Goal: Task Accomplishment & Management: Manage account settings

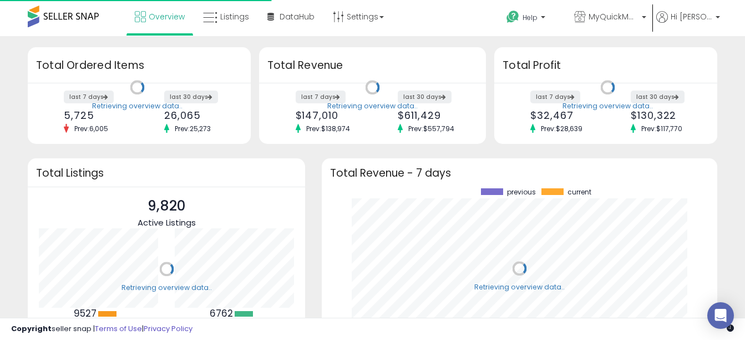
scroll to position [154, 373]
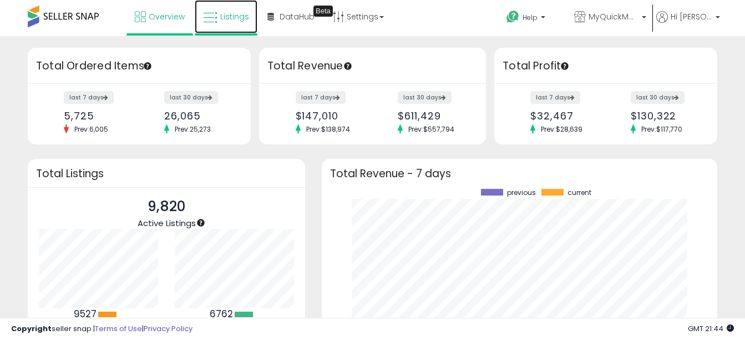
click at [229, 19] on span "Listings" at bounding box center [234, 16] width 29 height 11
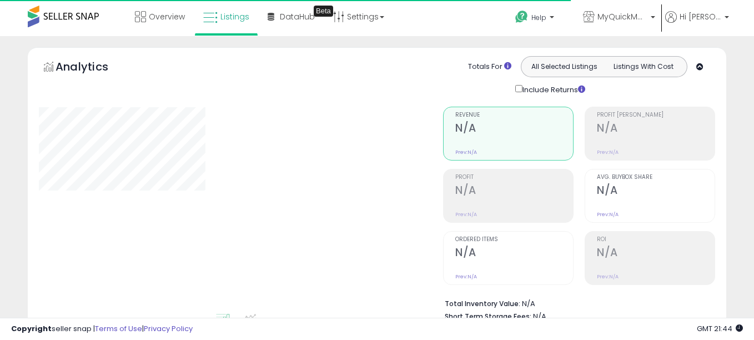
type input "**********"
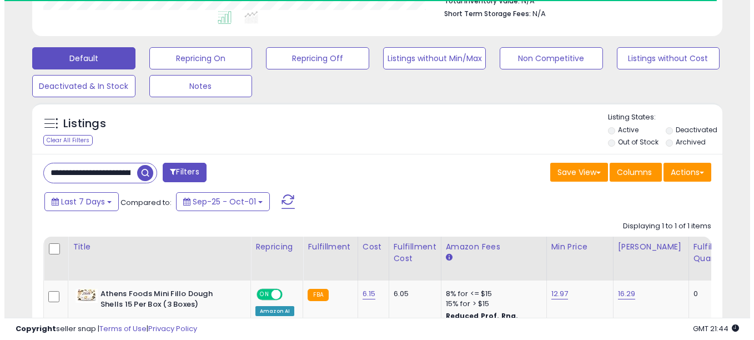
scroll to position [304, 0]
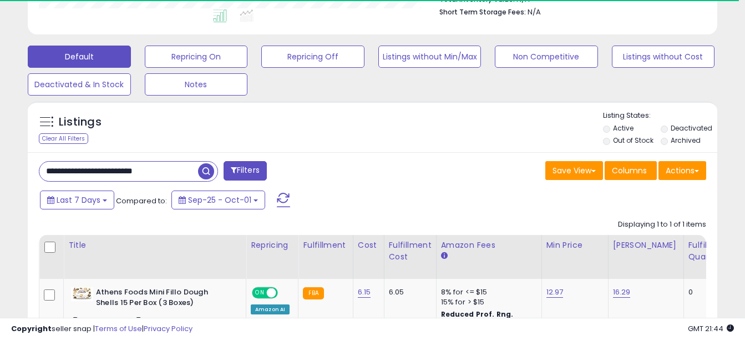
drag, startPoint x: 46, startPoint y: 170, endPoint x: 241, endPoint y: 168, distance: 194.8
click at [241, 168] on div "**********" at bounding box center [202, 172] width 342 height 22
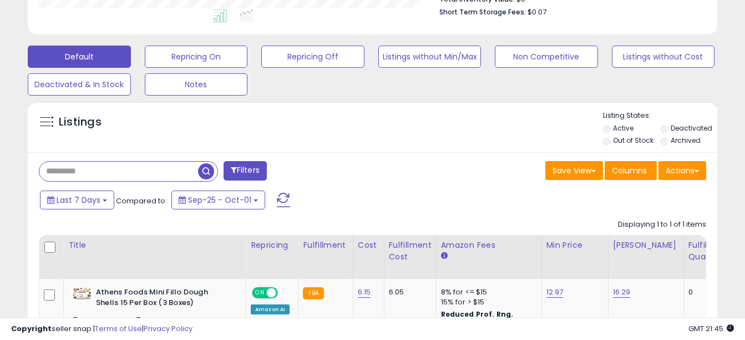
click at [209, 166] on span "button" at bounding box center [206, 171] width 16 height 16
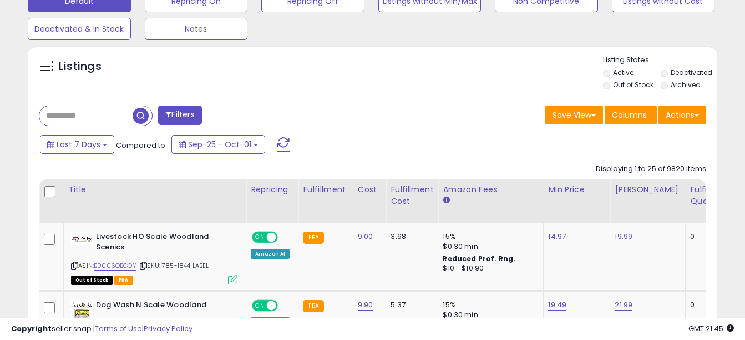
scroll to position [318, 0]
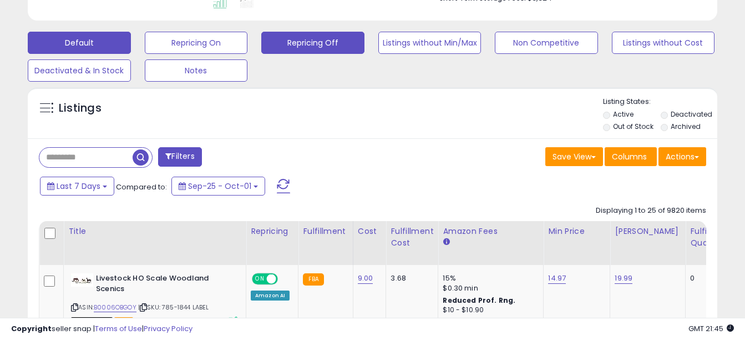
click at [315, 41] on button "Repricing Off" at bounding box center [312, 43] width 103 height 22
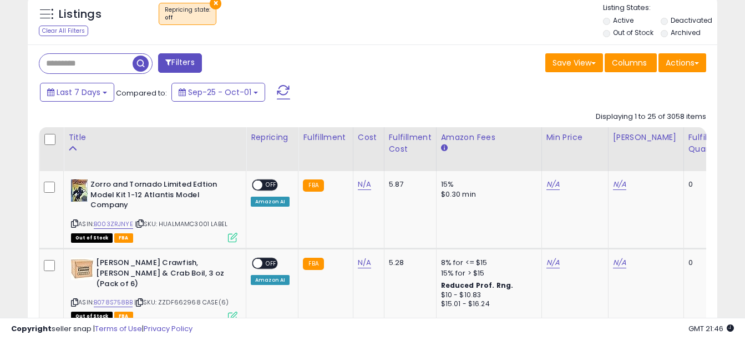
scroll to position [497, 0]
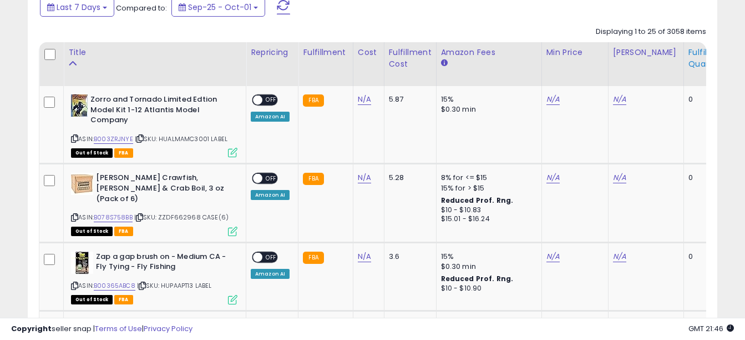
click at [689, 59] on div "Fulfillable Quantity" at bounding box center [708, 58] width 38 height 23
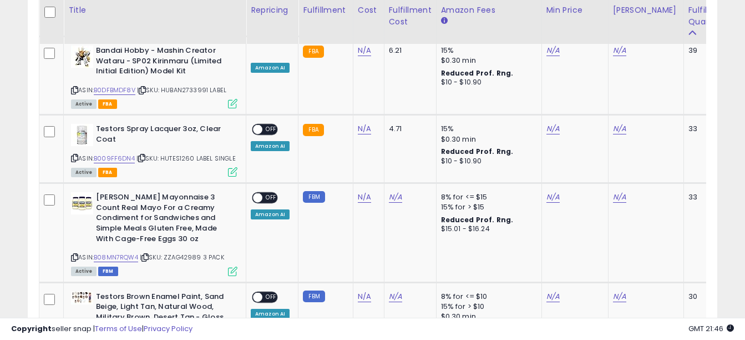
scroll to position [1143, 0]
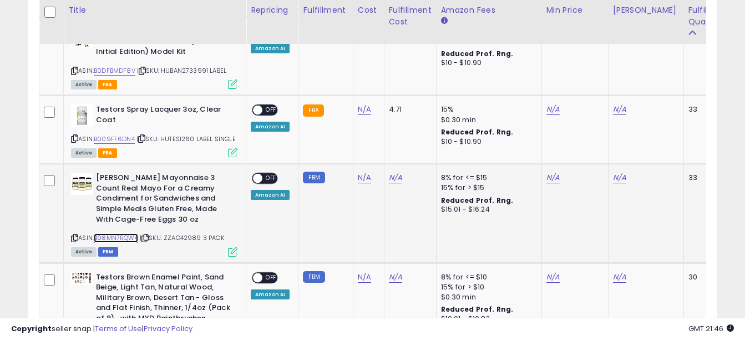
click at [119, 233] on link "B08MN7RQW4" at bounding box center [116, 237] width 44 height 9
click at [615, 172] on link "N/A" at bounding box center [619, 177] width 13 height 11
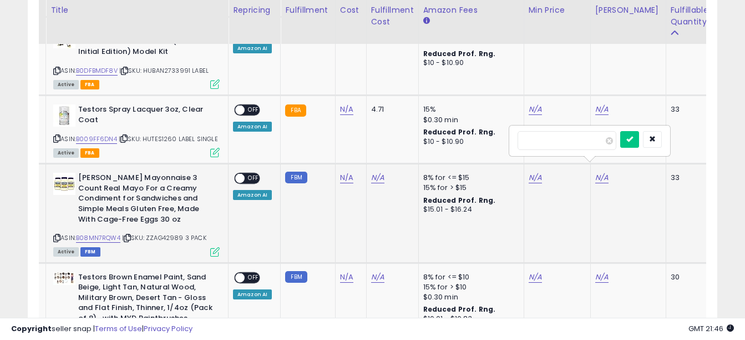
drag, startPoint x: 615, startPoint y: 171, endPoint x: 607, endPoint y: 127, distance: 45.6
click at [607, 173] on div "N/A" at bounding box center [626, 178] width 62 height 10
click at [590, 143] on input "number" at bounding box center [567, 140] width 99 height 19
type input "*****"
click at [639, 140] on button "submit" at bounding box center [629, 139] width 19 height 17
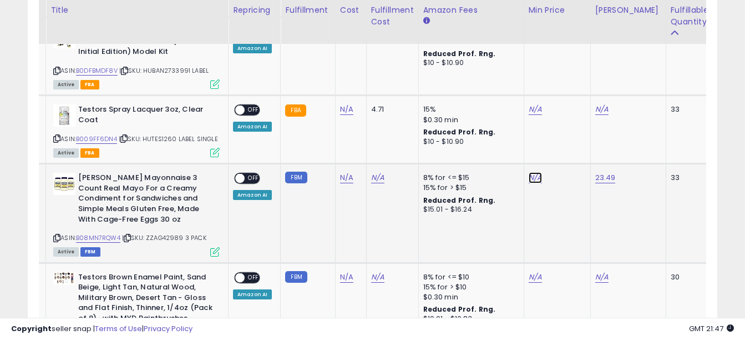
click at [530, 172] on link "N/A" at bounding box center [535, 177] width 13 height 11
type input "*****"
click at [573, 145] on button "submit" at bounding box center [563, 139] width 19 height 17
click at [252, 174] on span "OFF" at bounding box center [254, 178] width 18 height 9
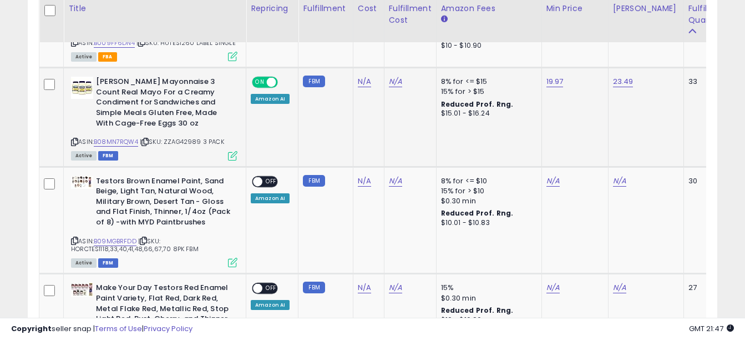
scroll to position [1233, 0]
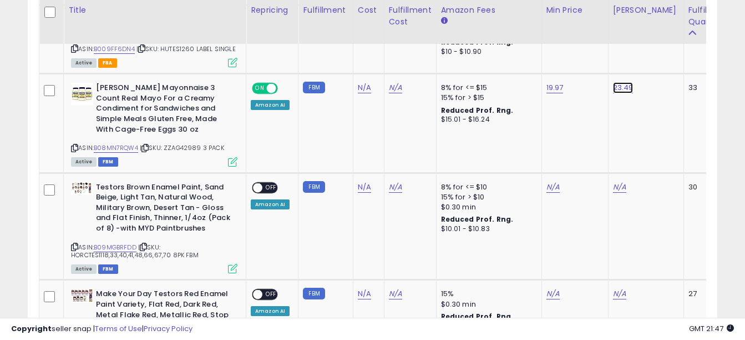
click at [625, 82] on link "23.49" at bounding box center [623, 87] width 21 height 11
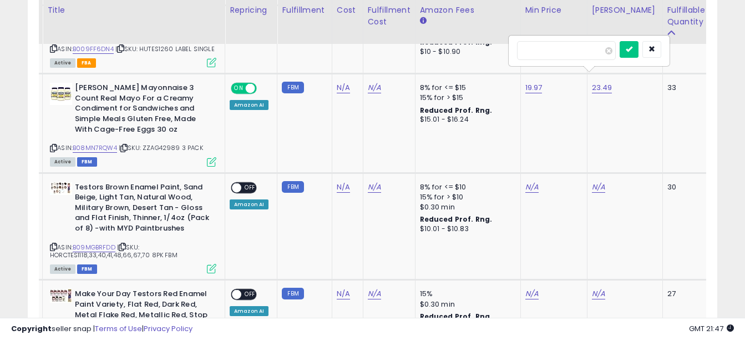
drag, startPoint x: 557, startPoint y: 57, endPoint x: 492, endPoint y: 36, distance: 68.4
type input "*****"
click at [633, 47] on icon "submit" at bounding box center [629, 49] width 7 height 7
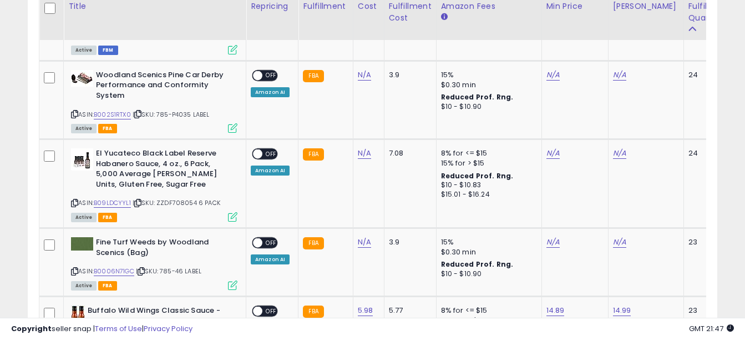
scroll to position [1570, 0]
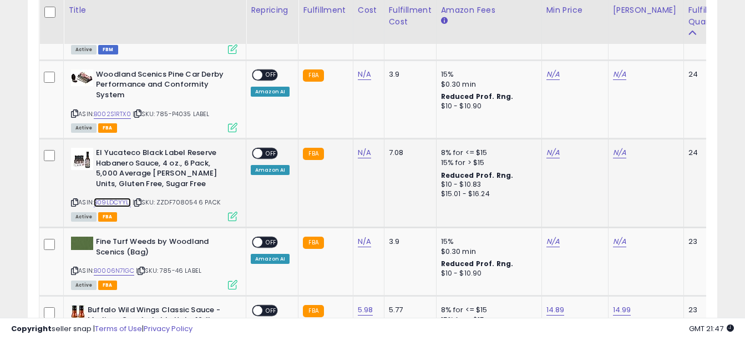
click at [113, 198] on link "B09LDCYYL1" at bounding box center [112, 202] width 37 height 9
click at [552, 147] on link "N/A" at bounding box center [553, 152] width 13 height 11
type input "*****"
click at [590, 120] on button "submit" at bounding box center [581, 114] width 19 height 17
click at [618, 147] on link "N/A" at bounding box center [619, 152] width 13 height 11
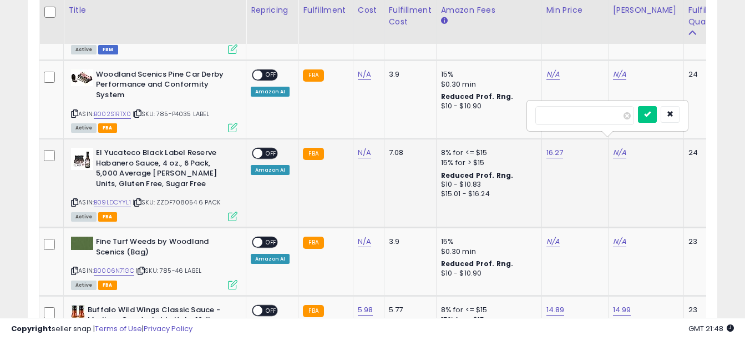
scroll to position [0, 18]
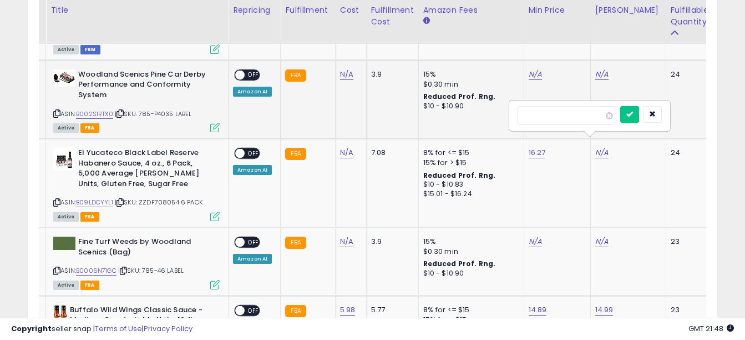
type input "*****"
click at [633, 114] on icon "submit" at bounding box center [629, 113] width 7 height 7
click at [256, 149] on span "OFF" at bounding box center [254, 153] width 18 height 9
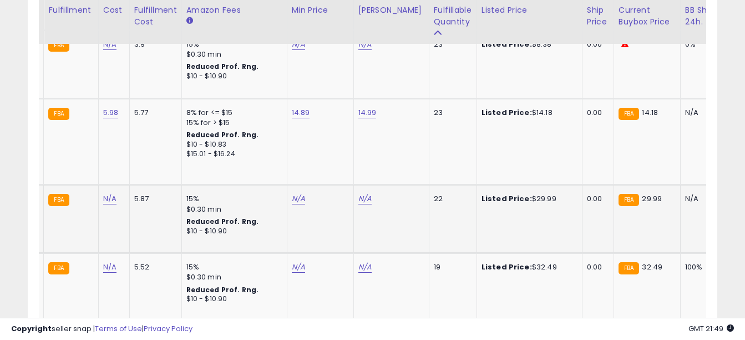
scroll to position [0, 239]
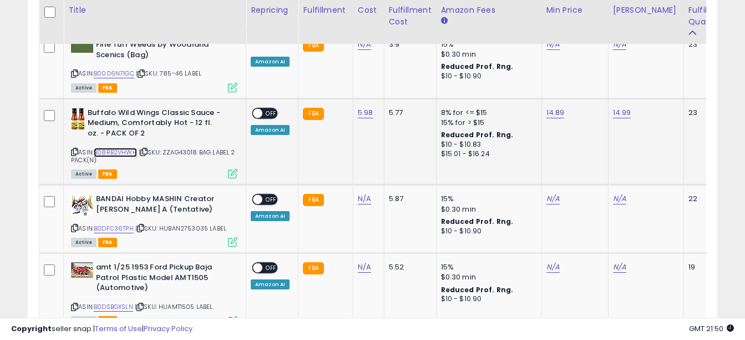
click at [116, 148] on link "B08RB2VHWH" at bounding box center [115, 152] width 43 height 9
click at [554, 107] on link "14.89" at bounding box center [556, 112] width 18 height 11
drag, startPoint x: 504, startPoint y: 74, endPoint x: 420, endPoint y: 68, distance: 84.0
type input "*****"
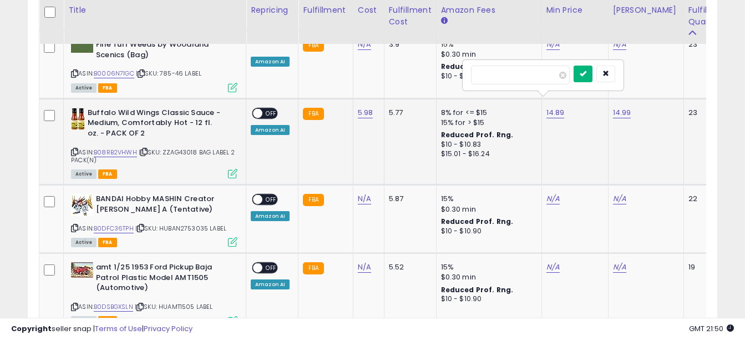
click at [587, 72] on icon "submit" at bounding box center [583, 73] width 7 height 7
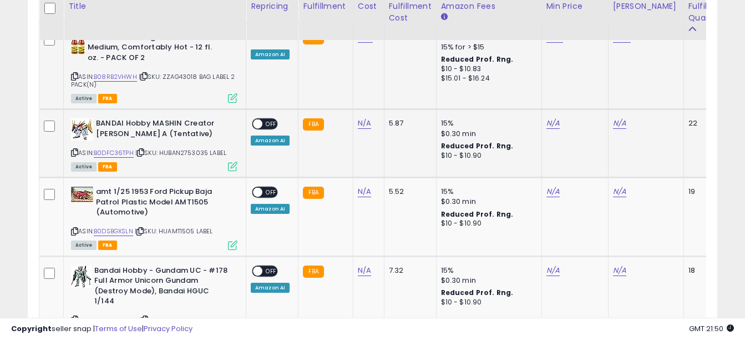
scroll to position [1857, 0]
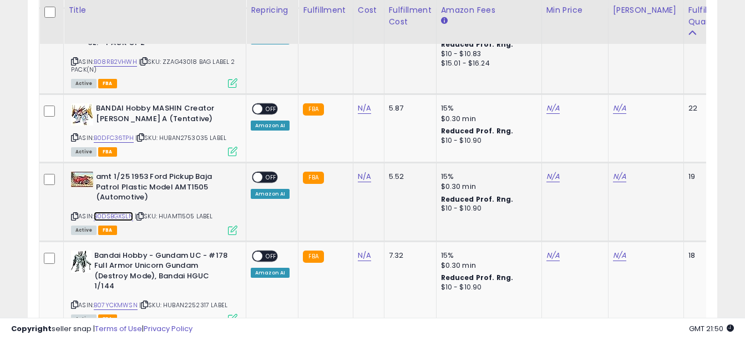
click at [120, 211] on link "B0DSBGXSLN" at bounding box center [113, 215] width 39 height 9
drag, startPoint x: 163, startPoint y: 203, endPoint x: 218, endPoint y: 208, distance: 55.1
click at [218, 208] on div "ASIN: B0DSBGXSLN | SKU: HUAMT1505 LABEL Active FBA" at bounding box center [154, 202] width 166 height 62
copy span "HUAMT1505 LABEL"
click at [362, 171] on link "N/A" at bounding box center [364, 176] width 13 height 11
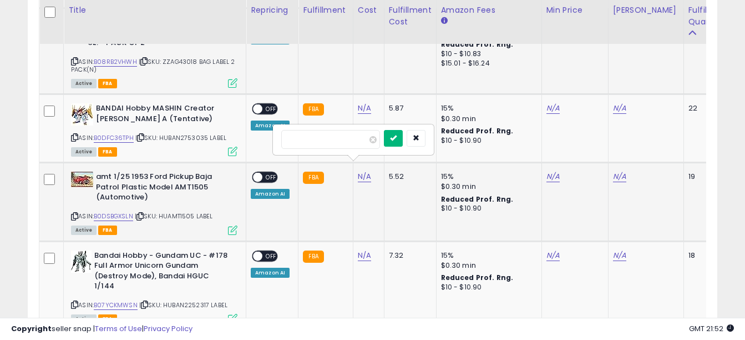
type input "*****"
click at [403, 137] on button "submit" at bounding box center [393, 138] width 19 height 17
click at [115, 211] on link "B0DSBGXSLN" at bounding box center [113, 215] width 39 height 9
click at [557, 171] on div "N/A" at bounding box center [573, 176] width 53 height 10
click at [555, 171] on link "N/A" at bounding box center [553, 176] width 13 height 11
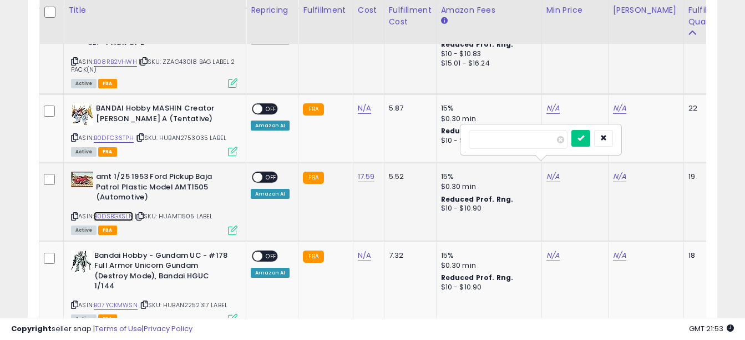
click at [120, 211] on link "B0DSBGXSLN" at bounding box center [113, 215] width 39 height 9
click at [550, 171] on link "N/A" at bounding box center [553, 176] width 13 height 11
click at [549, 171] on link "N/A" at bounding box center [553, 176] width 13 height 11
type input "*****"
click at [590, 135] on button "submit" at bounding box center [581, 138] width 19 height 17
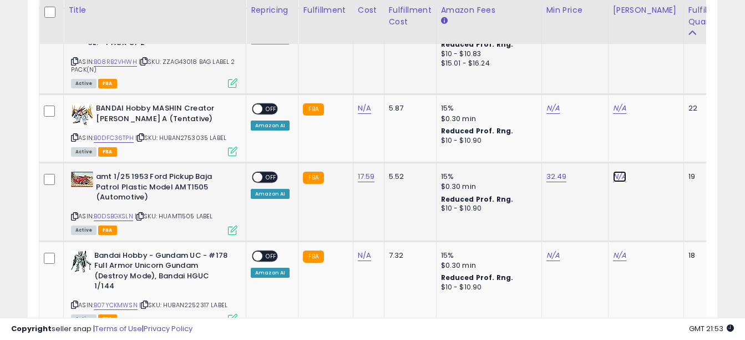
click at [619, 171] on link "N/A" at bounding box center [619, 176] width 13 height 11
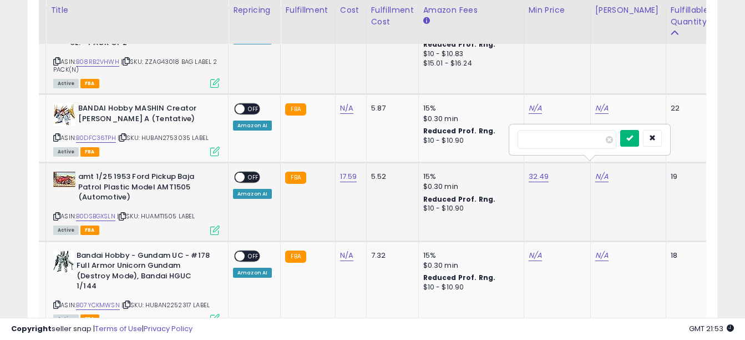
type input "*****"
click at [633, 137] on icon "submit" at bounding box center [629, 137] width 7 height 7
click at [252, 173] on span "OFF" at bounding box center [254, 177] width 18 height 9
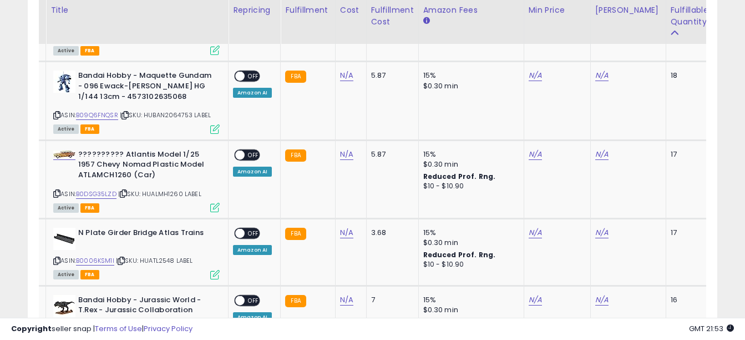
scroll to position [2164, 0]
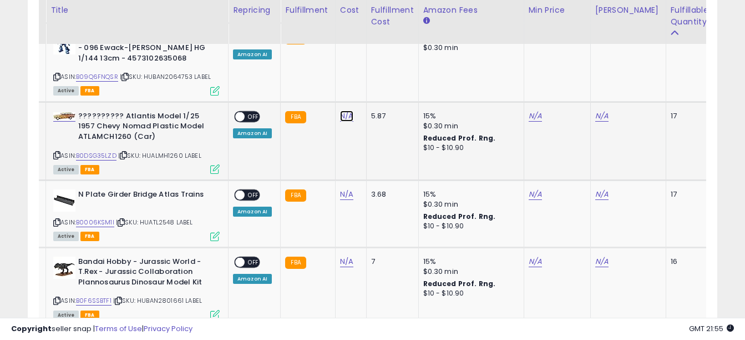
click at [342, 110] on link "N/A" at bounding box center [346, 115] width 13 height 11
type input "*****"
click at [379, 67] on icon "submit" at bounding box center [375, 66] width 7 height 7
click at [532, 110] on link "N/A" at bounding box center [535, 115] width 13 height 11
type input "*****"
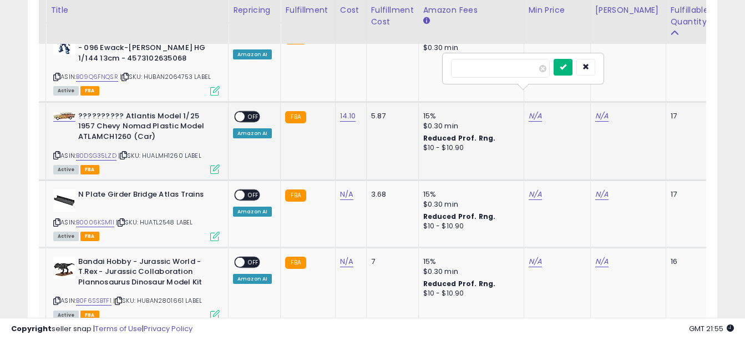
click at [567, 66] on icon "submit" at bounding box center [563, 66] width 7 height 7
click at [103, 151] on link "B0DSG35LZD" at bounding box center [96, 155] width 41 height 9
click at [603, 110] on link "N/A" at bounding box center [601, 115] width 13 height 11
type input "*****"
click at [639, 69] on button "submit" at bounding box center [629, 67] width 19 height 17
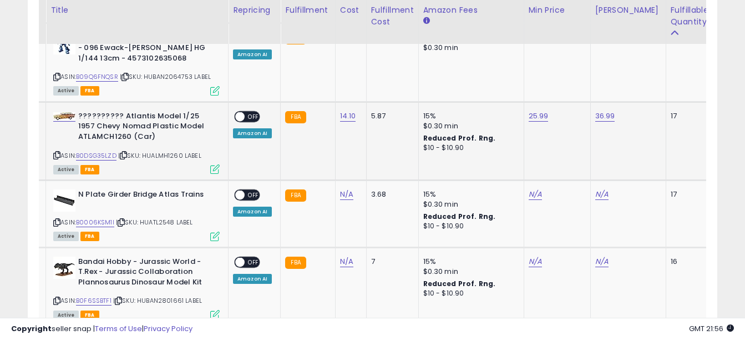
click at [257, 112] on span "OFF" at bounding box center [254, 116] width 18 height 9
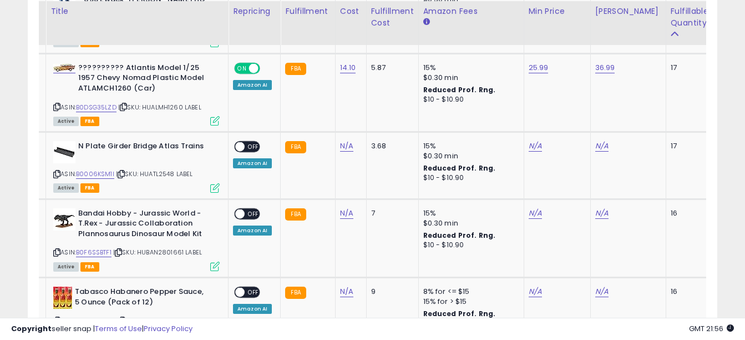
scroll to position [2213, 0]
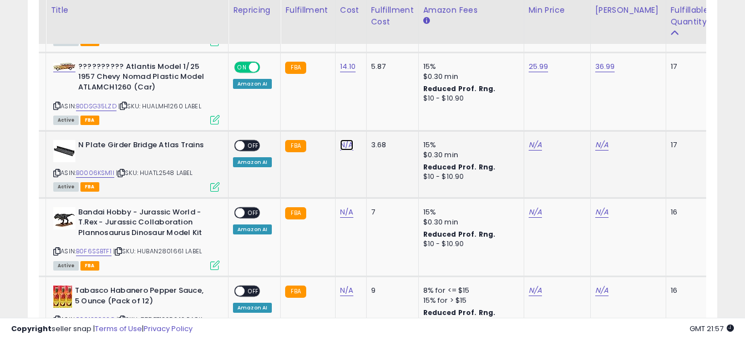
click at [346, 139] on link "N/A" at bounding box center [346, 144] width 13 height 11
type input "****"
click at [379, 93] on icon "submit" at bounding box center [375, 95] width 7 height 7
drag, startPoint x: 142, startPoint y: 151, endPoint x: 197, endPoint y: 150, distance: 55.5
click at [197, 150] on div "ASIN: B0006KSM1I | SKU: HUATL2548 LABEL Active FBA" at bounding box center [136, 165] width 166 height 50
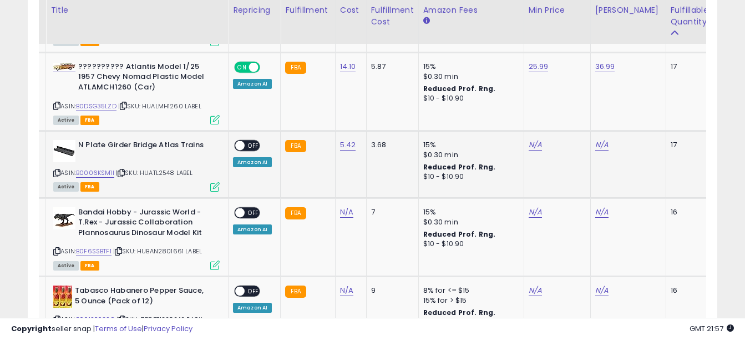
copy span "HUATL2548 LABEL"
click at [532, 139] on link "N/A" at bounding box center [535, 144] width 13 height 11
type input "*****"
click at [573, 100] on button "submit" at bounding box center [563, 96] width 19 height 17
click at [103, 168] on link "B0006KSM1I" at bounding box center [95, 172] width 38 height 9
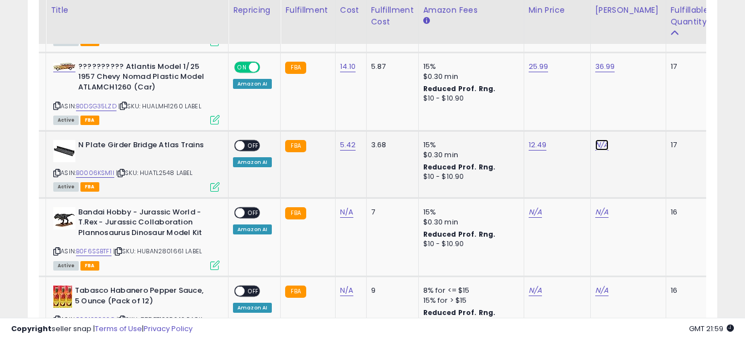
click at [595, 139] on link "N/A" at bounding box center [601, 144] width 13 height 11
type input "*****"
click at [633, 92] on icon "submit" at bounding box center [629, 95] width 7 height 7
click at [252, 141] on span "OFF" at bounding box center [254, 145] width 18 height 9
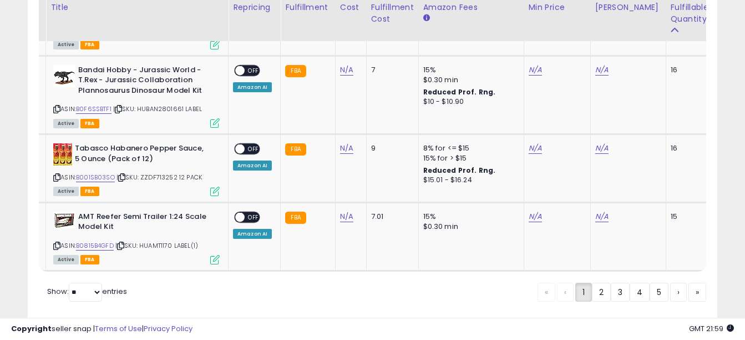
scroll to position [2356, 0]
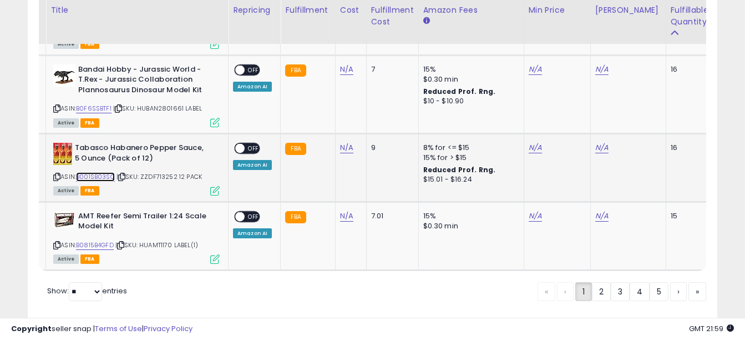
click at [99, 172] on link "B001SB03SO" at bounding box center [95, 176] width 39 height 9
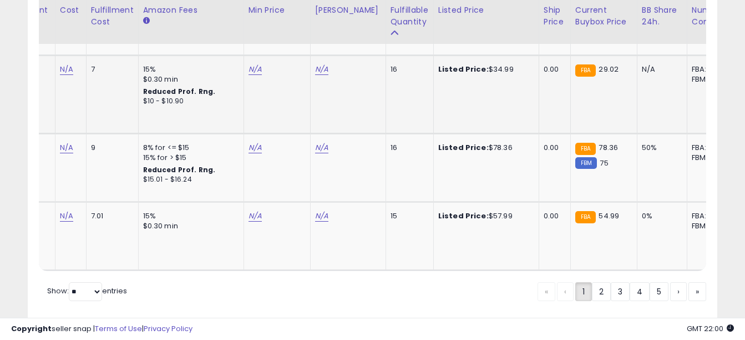
scroll to position [0, 431]
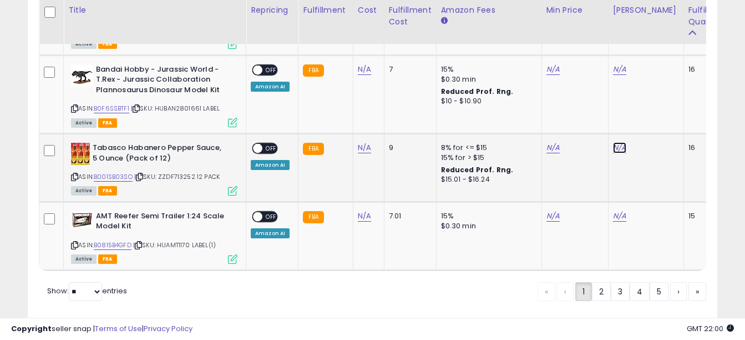
click at [615, 142] on link "N/A" at bounding box center [619, 147] width 13 height 11
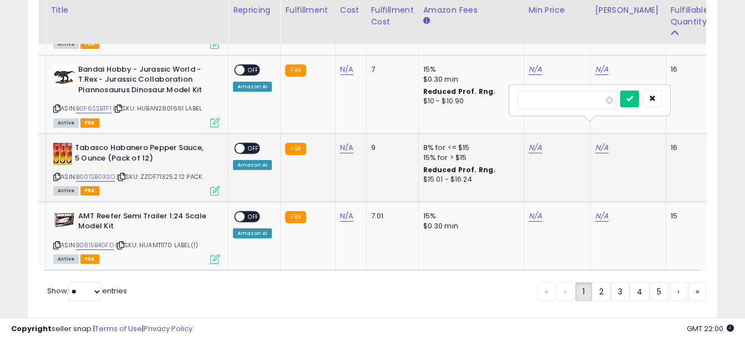
type input "*"
type input "*****"
click at [633, 98] on icon "submit" at bounding box center [629, 98] width 7 height 7
click at [536, 142] on link "N/A" at bounding box center [535, 147] width 13 height 11
type input "*****"
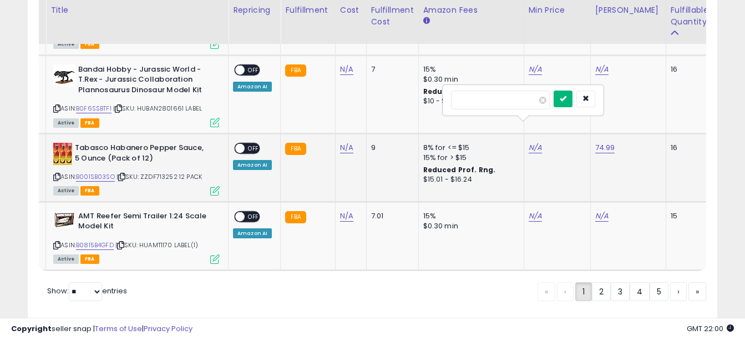
click at [567, 95] on icon "submit" at bounding box center [563, 98] width 7 height 7
click at [256, 144] on span "OFF" at bounding box center [254, 148] width 18 height 9
click at [347, 210] on link "N/A" at bounding box center [346, 215] width 13 height 11
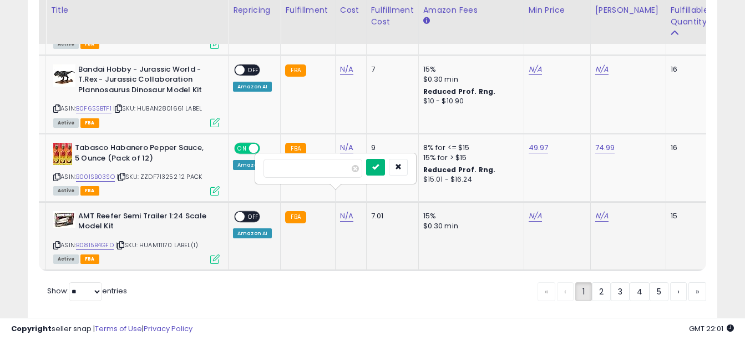
type input "*****"
click at [385, 167] on button "submit" at bounding box center [375, 167] width 19 height 17
click at [99, 240] on link "B0815B4GFD" at bounding box center [95, 244] width 38 height 9
click at [538, 210] on link "N/A" at bounding box center [537, 215] width 13 height 11
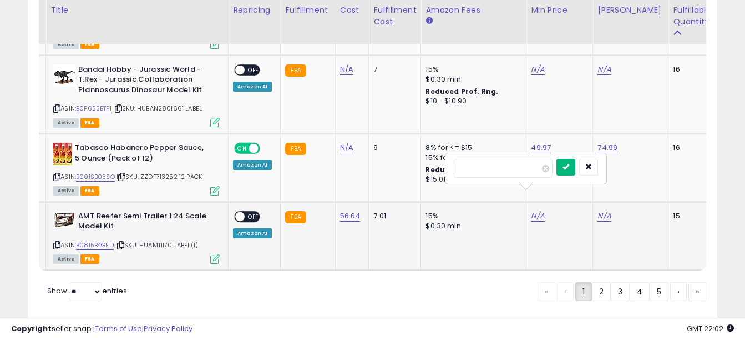
type input "*****"
click at [569, 165] on icon "submit" at bounding box center [566, 166] width 7 height 7
drag, startPoint x: 609, startPoint y: 199, endPoint x: 598, endPoint y: 199, distance: 11.7
click at [598, 211] on div "N/A" at bounding box center [629, 216] width 62 height 10
click at [602, 210] on link "N/A" at bounding box center [604, 215] width 13 height 11
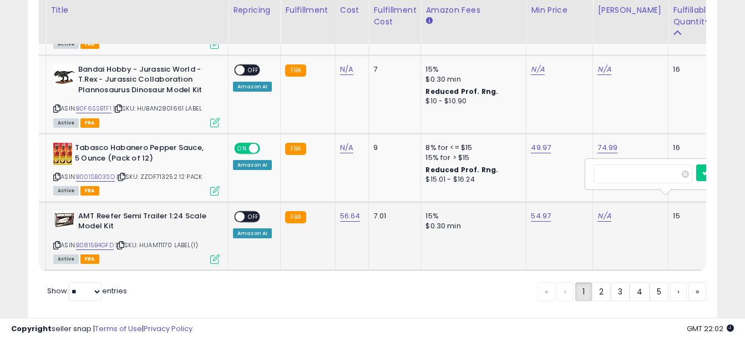
scroll to position [0, 21]
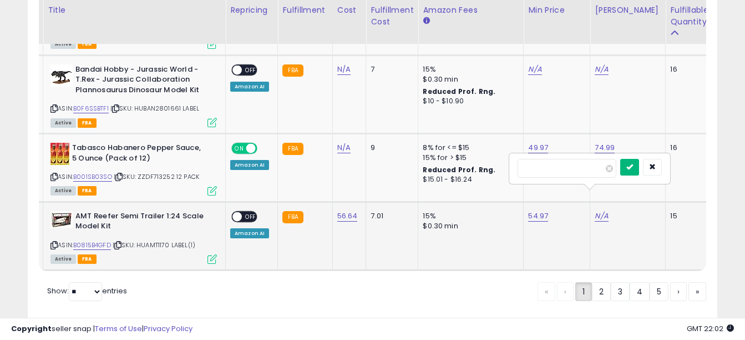
type input "*****"
click at [633, 170] on icon "submit" at bounding box center [629, 166] width 7 height 7
click at [601, 210] on link "69.97" at bounding box center [604, 215] width 19 height 11
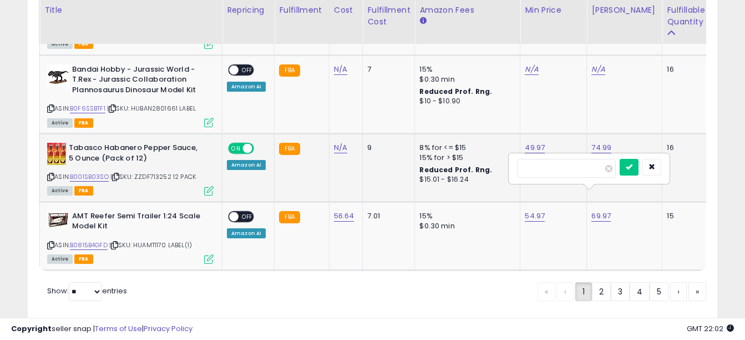
drag, startPoint x: 549, startPoint y: 165, endPoint x: 480, endPoint y: 150, distance: 71.0
type input "*****"
click at [633, 168] on icon "submit" at bounding box center [629, 166] width 7 height 7
click at [246, 211] on span "OFF" at bounding box center [248, 215] width 18 height 9
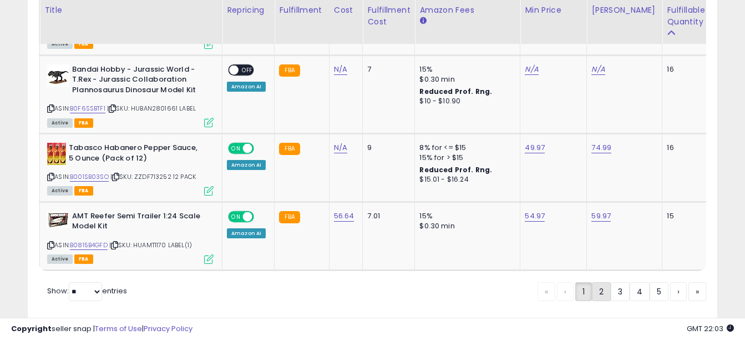
click at [603, 282] on link "2" at bounding box center [601, 291] width 19 height 19
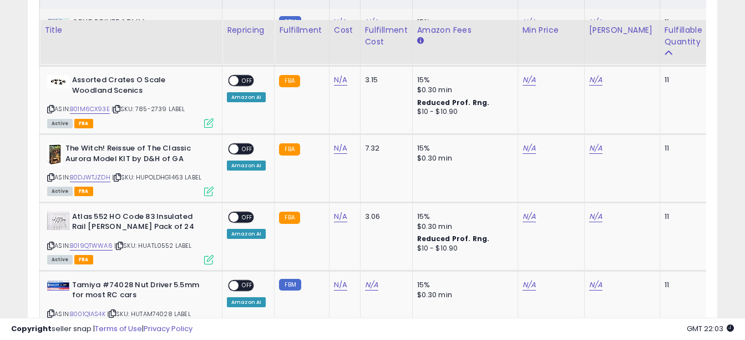
scroll to position [599, 0]
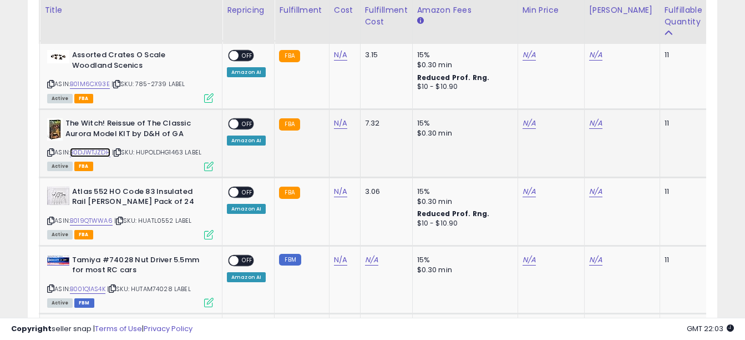
click at [102, 153] on link "B0DJWTJZDH" at bounding box center [90, 152] width 41 height 9
click at [526, 121] on link "N/A" at bounding box center [529, 123] width 13 height 11
type input "*****"
click at [560, 92] on icon "submit" at bounding box center [556, 94] width 7 height 7
click at [93, 150] on link "B0DJWTJZDH" at bounding box center [90, 152] width 41 height 9
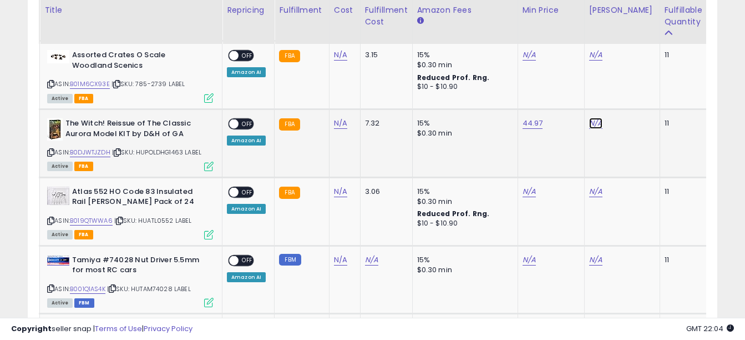
click at [594, 125] on link "N/A" at bounding box center [595, 123] width 13 height 11
type input "*****"
click at [633, 90] on button "submit" at bounding box center [623, 95] width 19 height 17
click at [243, 122] on span "OFF" at bounding box center [248, 123] width 18 height 9
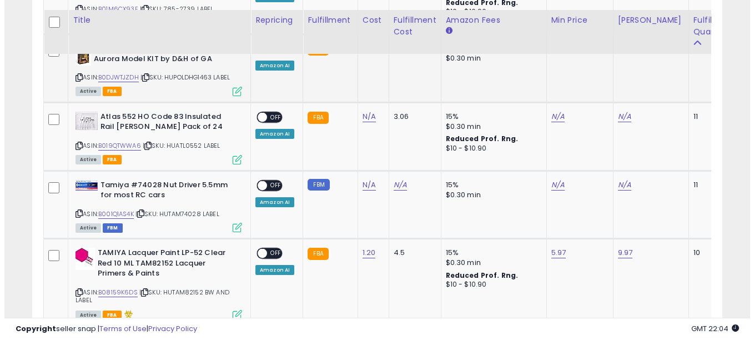
scroll to position [686, 0]
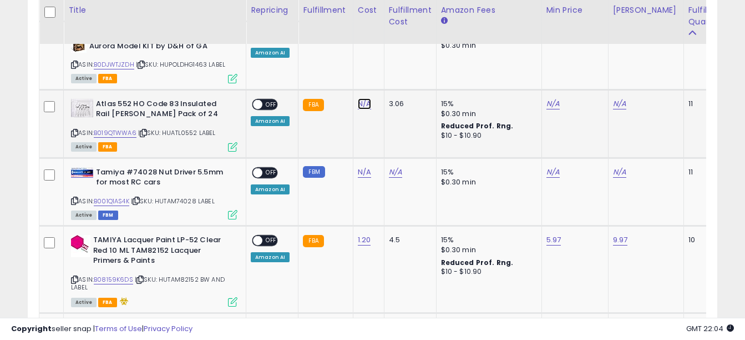
click at [366, 104] on link "N/A" at bounding box center [364, 103] width 13 height 11
type input "****"
click at [403, 79] on button "submit" at bounding box center [393, 75] width 19 height 17
drag, startPoint x: 166, startPoint y: 130, endPoint x: 218, endPoint y: 132, distance: 51.1
click at [216, 132] on span "| SKU: HUATL0552 LABEL" at bounding box center [177, 132] width 78 height 9
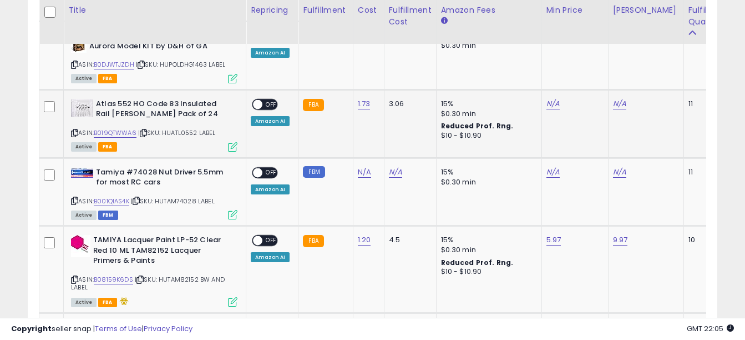
copy span "HUATL0552 LABEL"
click at [234, 144] on icon at bounding box center [232, 146] width 9 height 9
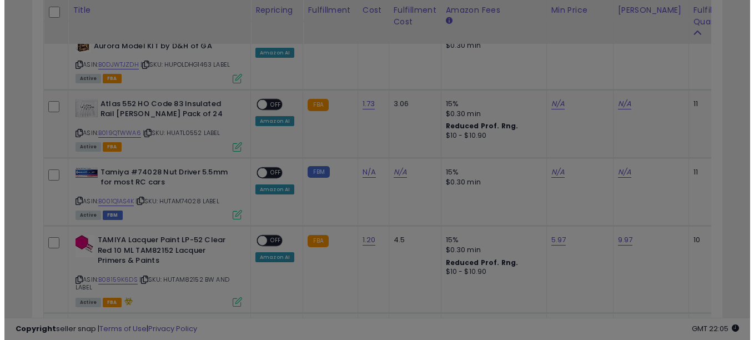
scroll to position [228, 404]
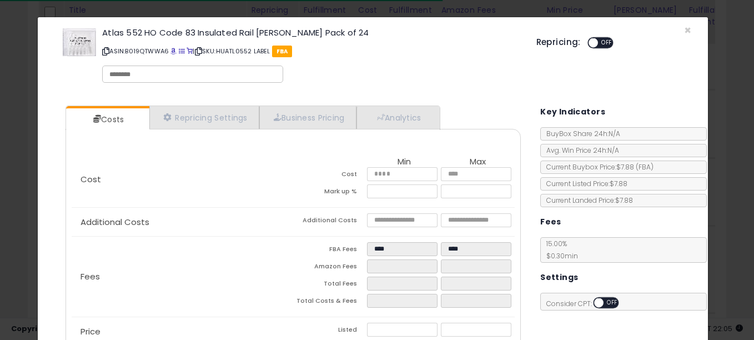
click at [154, 72] on input "text" at bounding box center [192, 74] width 166 height 10
type input "**********"
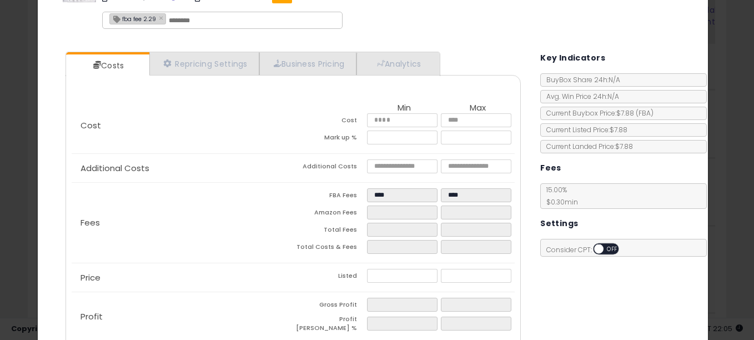
scroll to position [110, 0]
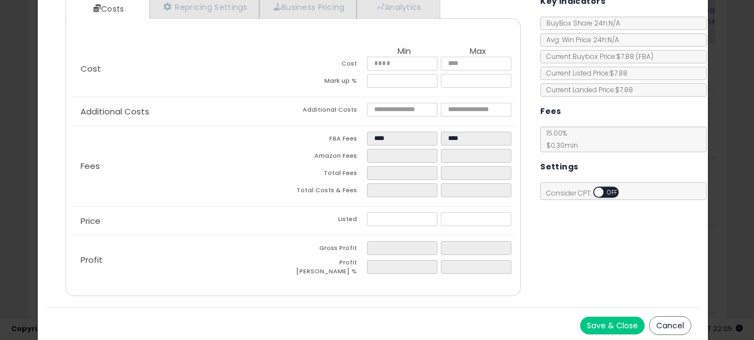
click at [621, 321] on button "Save & Close" at bounding box center [612, 325] width 64 height 18
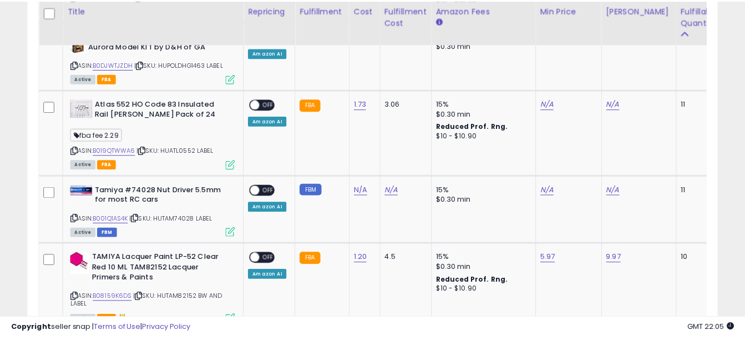
scroll to position [554677, 554505]
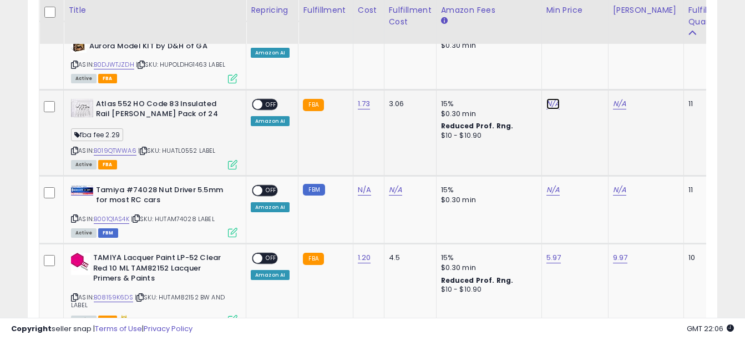
click at [547, 104] on link "N/A" at bounding box center [553, 103] width 13 height 11
type input "****"
click at [584, 74] on icon "submit" at bounding box center [580, 75] width 7 height 7
click at [116, 149] on link "B019QTWWA6" at bounding box center [115, 150] width 43 height 9
click at [620, 105] on link "N/A" at bounding box center [619, 103] width 13 height 11
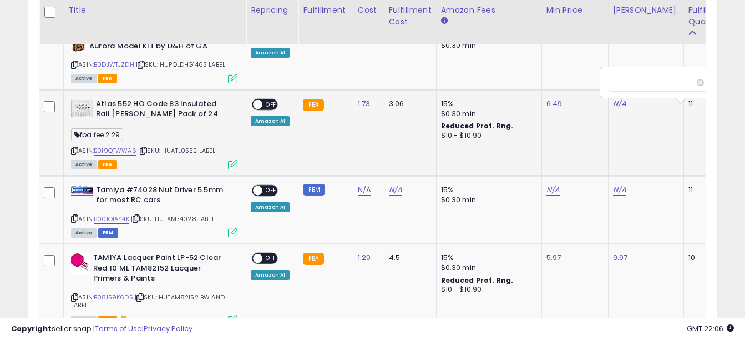
scroll to position [0, 18]
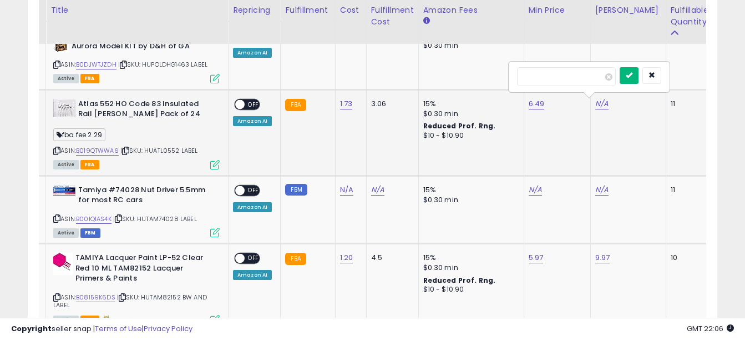
type input "****"
click at [639, 70] on button "submit" at bounding box center [629, 75] width 19 height 17
click at [255, 103] on span "OFF" at bounding box center [254, 103] width 18 height 9
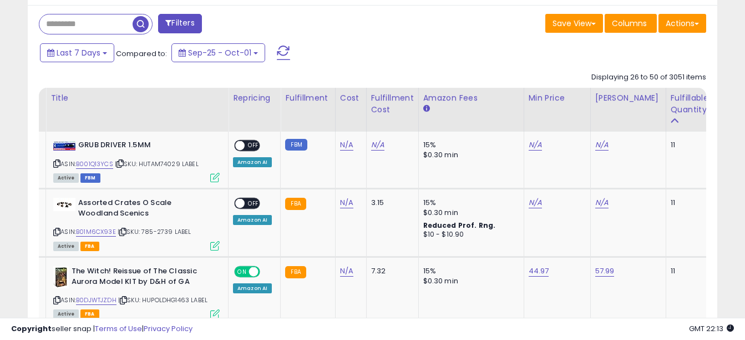
scroll to position [361, 0]
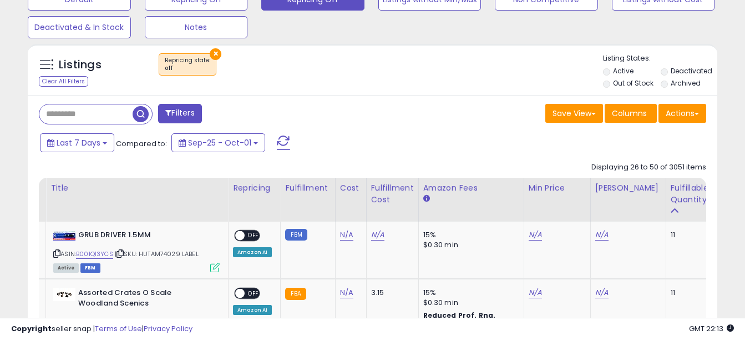
click at [145, 114] on span "button" at bounding box center [141, 114] width 16 height 16
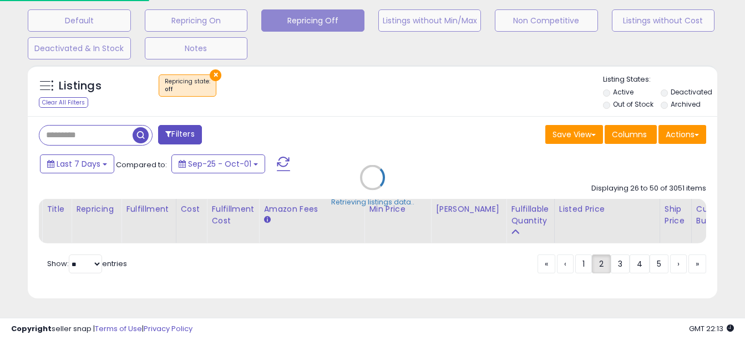
scroll to position [348, 0]
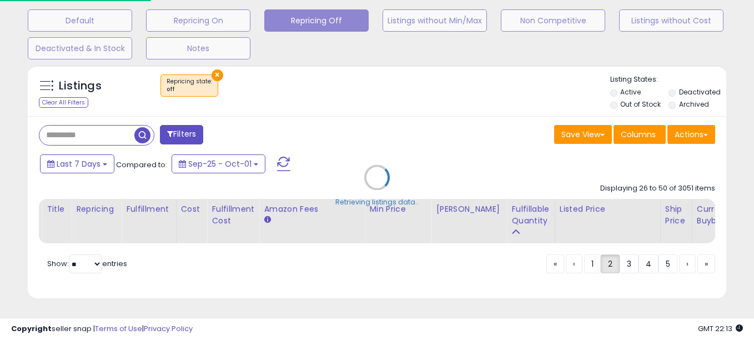
click at [749, 72] on div "**********" at bounding box center [377, 18] width 754 height 644
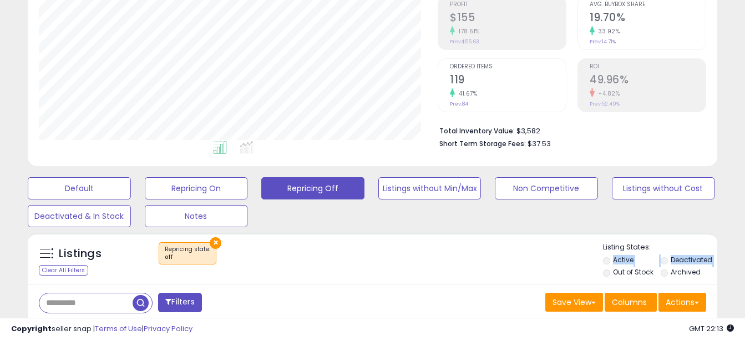
scroll to position [334, 0]
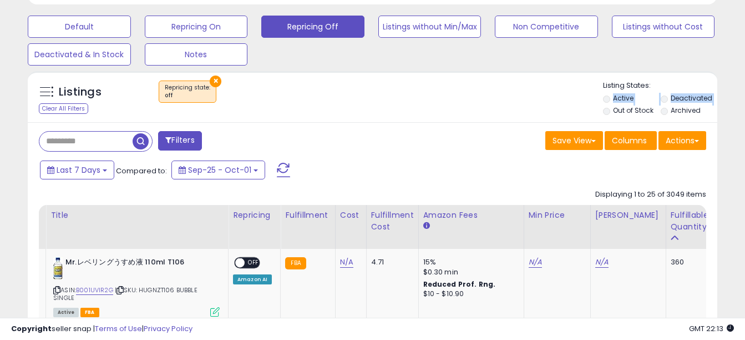
click at [214, 84] on button "×" at bounding box center [216, 81] width 12 height 12
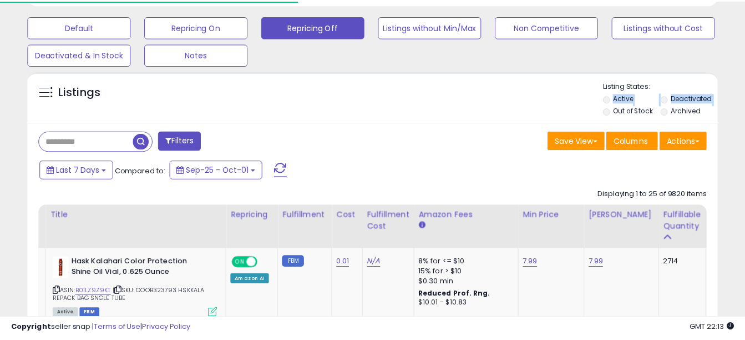
scroll to position [228, 400]
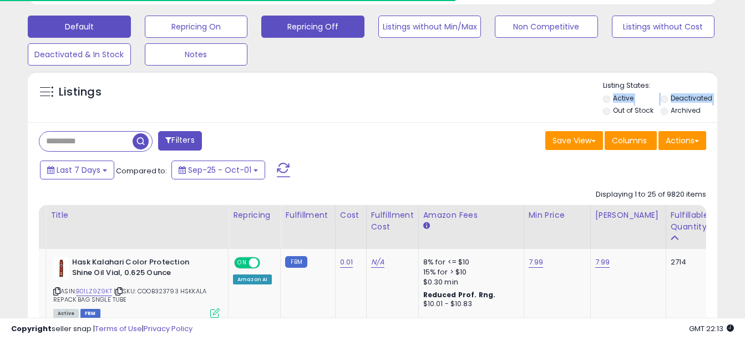
click at [98, 26] on button "Default" at bounding box center [79, 27] width 103 height 22
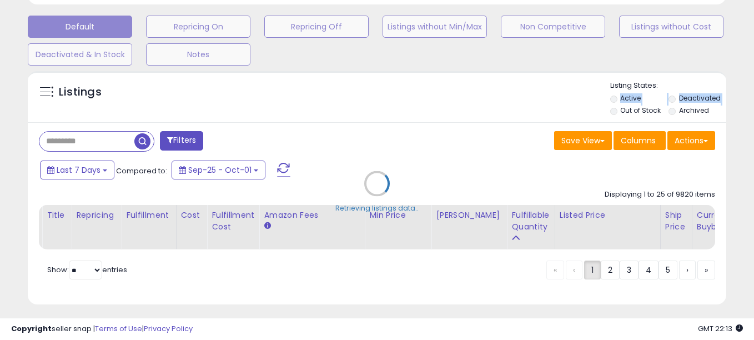
type input "**********"
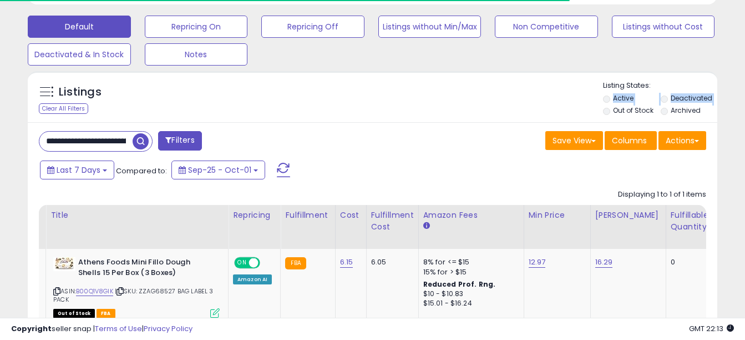
click at [142, 146] on span "button" at bounding box center [141, 141] width 16 height 16
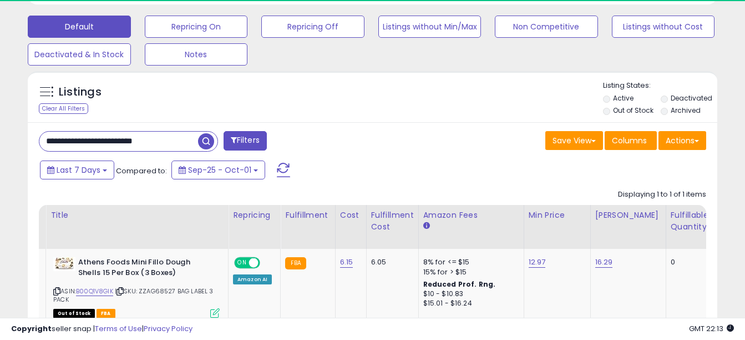
drag, startPoint x: 45, startPoint y: 141, endPoint x: 210, endPoint y: 143, distance: 165.4
click at [210, 143] on div "**********" at bounding box center [128, 141] width 179 height 21
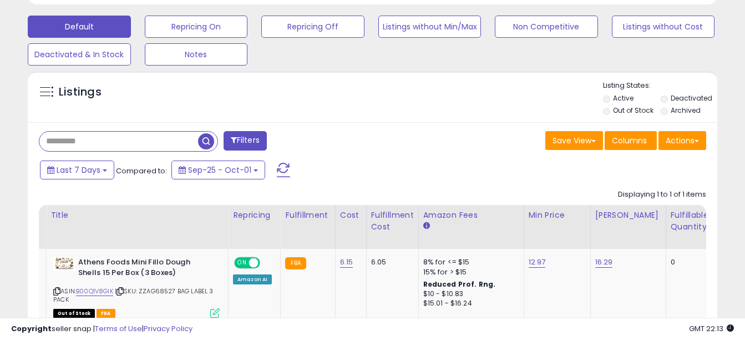
click at [210, 143] on span "button" at bounding box center [206, 141] width 16 height 16
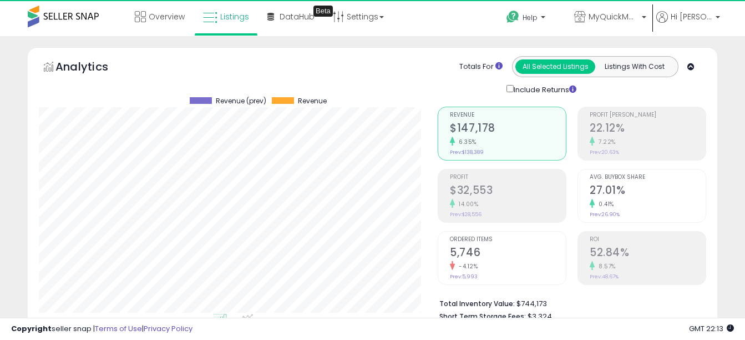
scroll to position [554677, 554505]
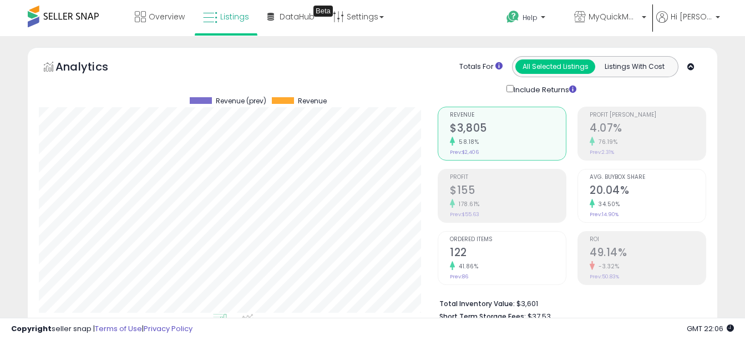
scroll to position [228, 400]
